Goal: Find specific page/section

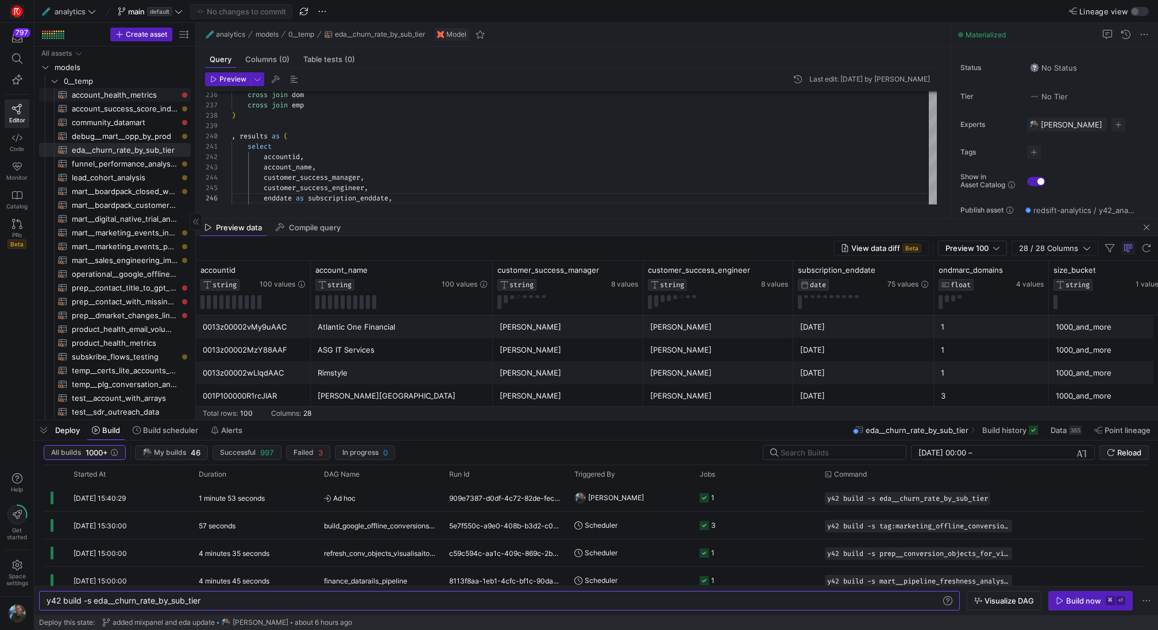
scroll to position [52, 165]
click at [105, 78] on span "0__temp" at bounding box center [113, 81] width 98 height 13
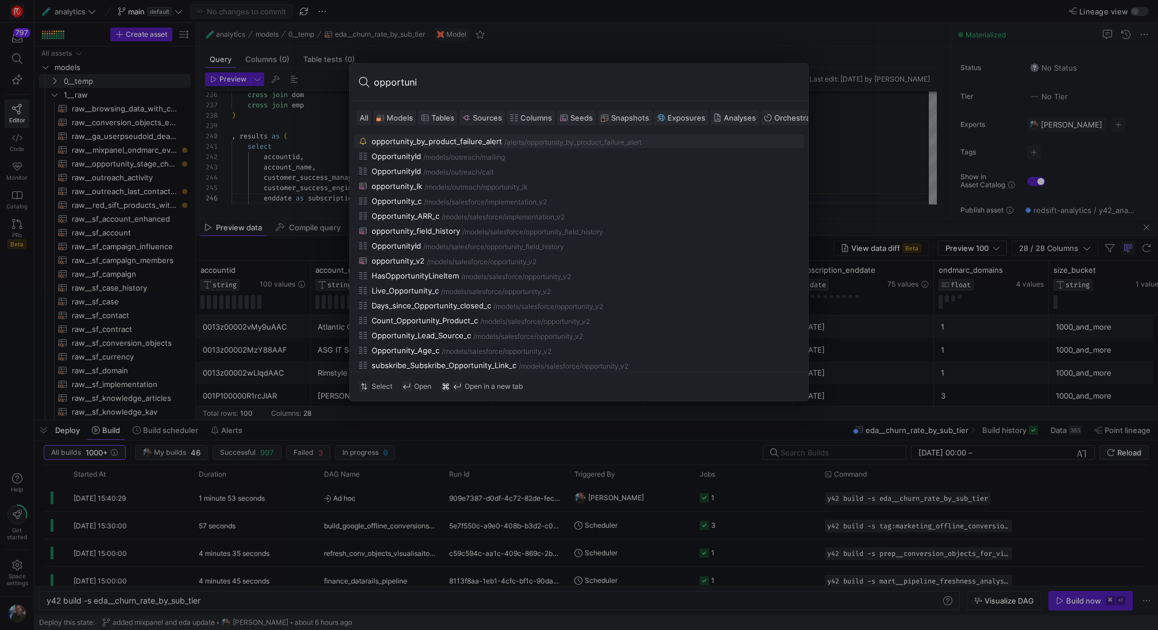
type input "opportuni"
